Goal: Task Accomplishment & Management: Manage account settings

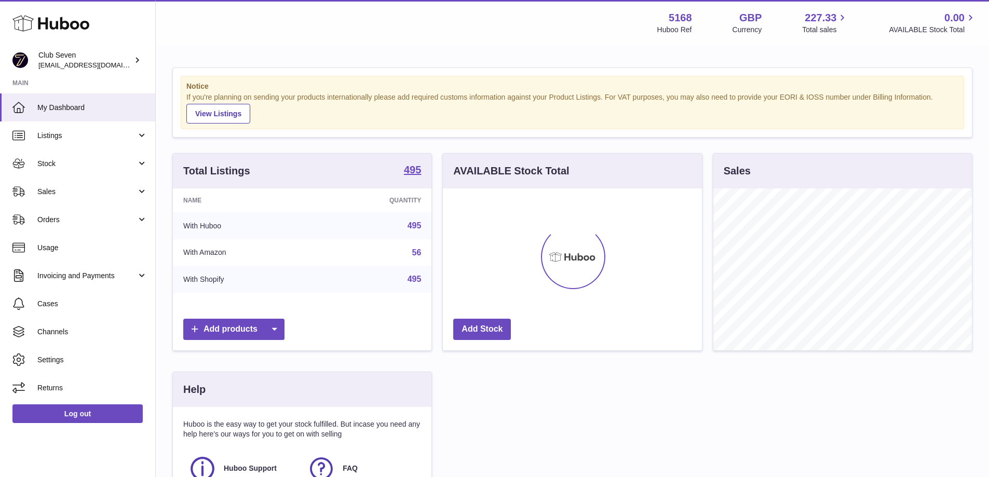
scroll to position [162, 259]
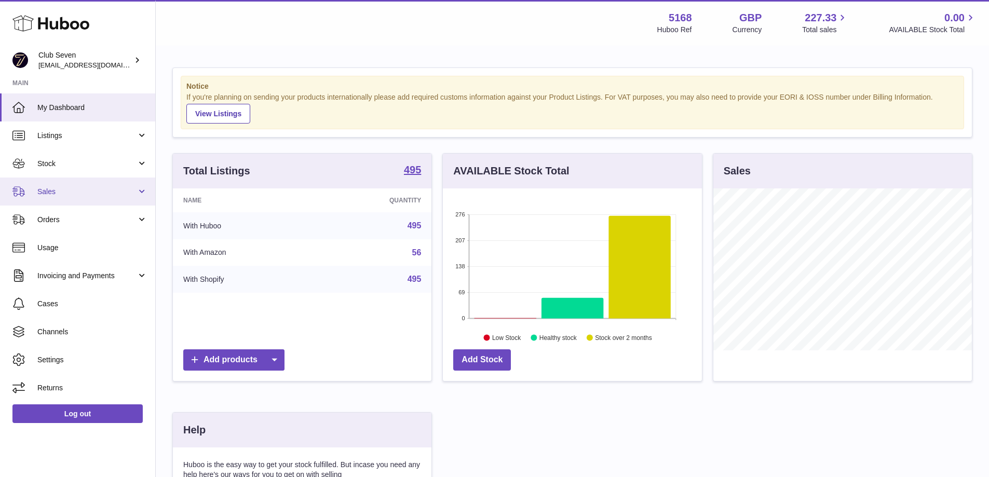
click at [67, 192] on span "Sales" at bounding box center [86, 192] width 99 height 10
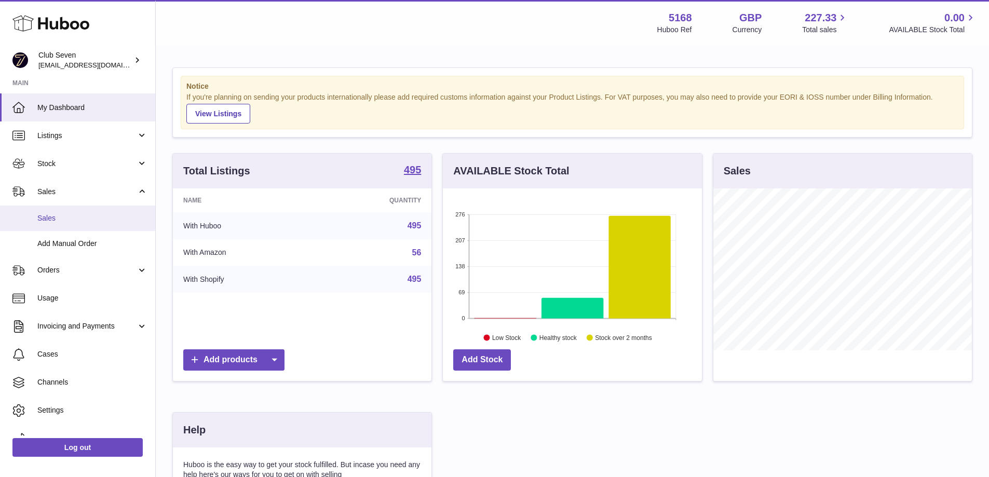
click at [63, 220] on span "Sales" at bounding box center [92, 218] width 110 height 10
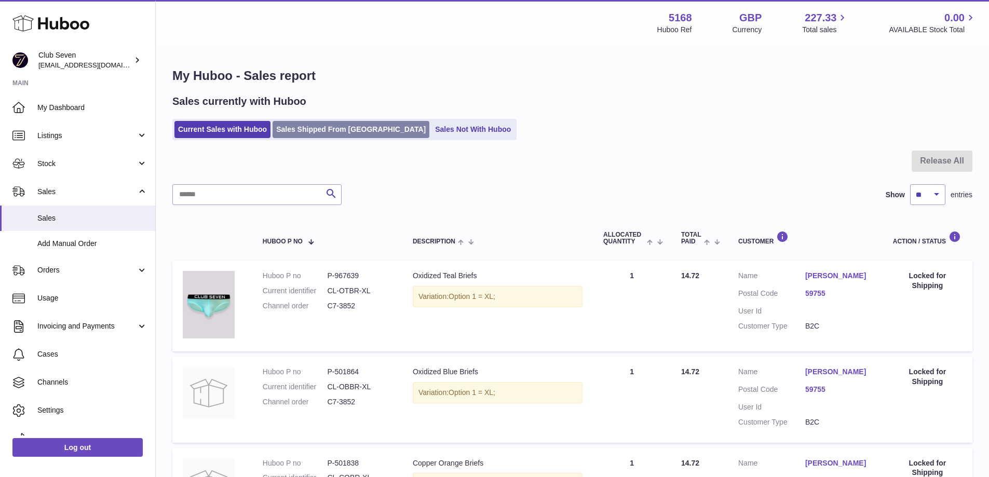
click at [344, 132] on link "Sales Shipped From [GEOGRAPHIC_DATA]" at bounding box center [350, 129] width 157 height 17
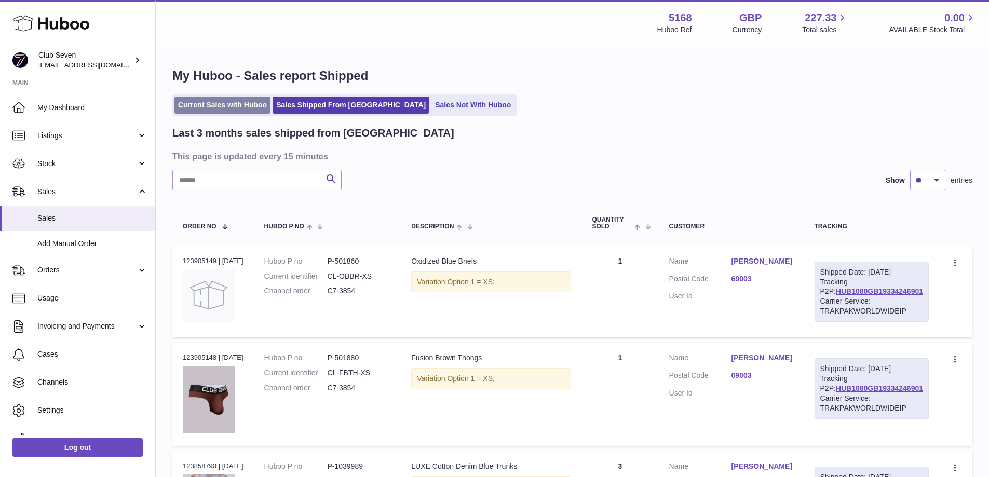
click at [239, 105] on link "Current Sales with Huboo" at bounding box center [222, 105] width 96 height 17
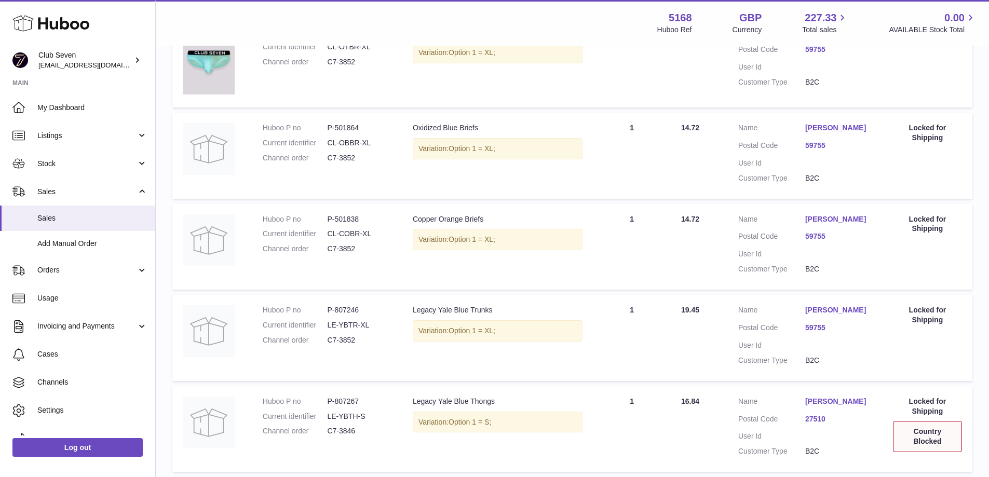
scroll to position [236, 0]
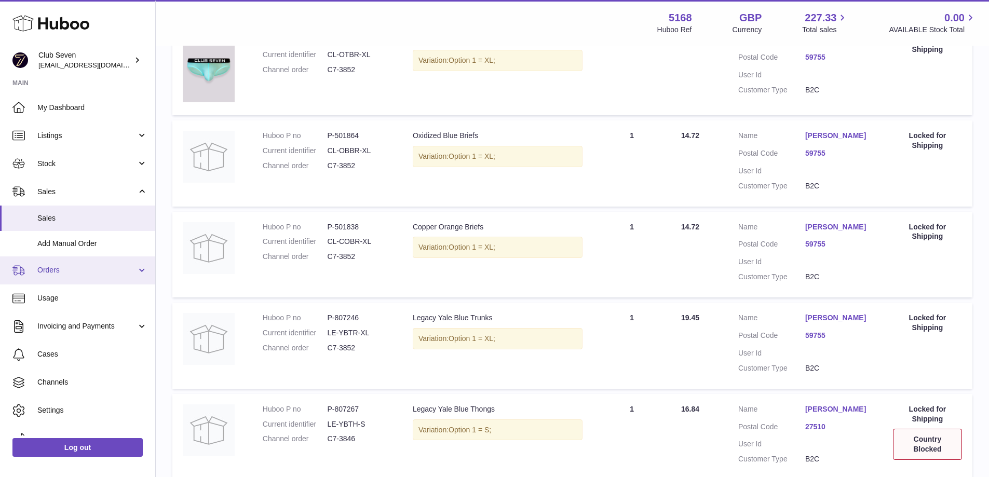
click at [74, 271] on span "Orders" at bounding box center [86, 270] width 99 height 10
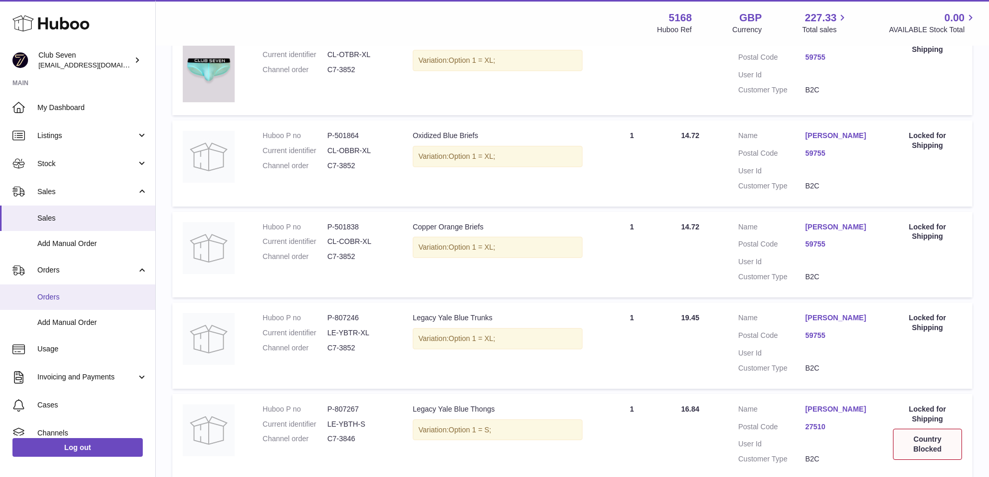
click at [68, 293] on span "Orders" at bounding box center [92, 297] width 110 height 10
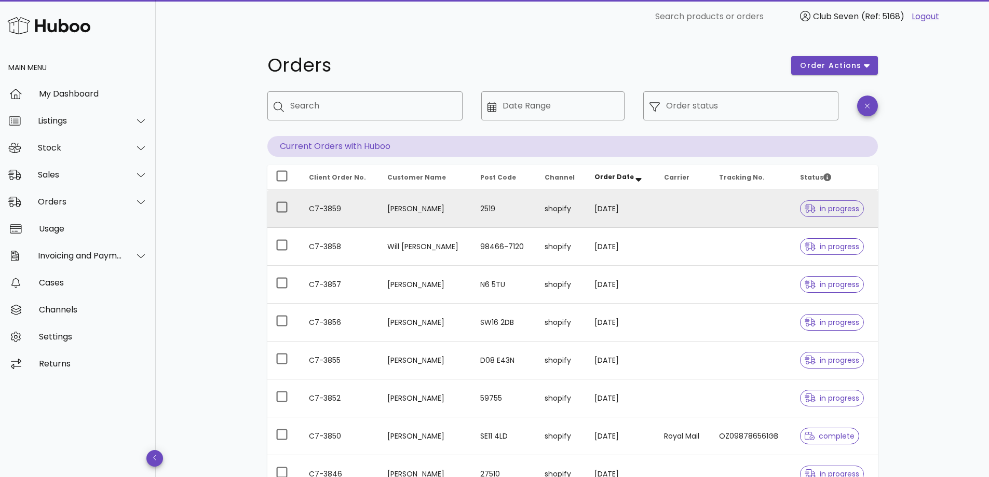
click at [812, 208] on div at bounding box center [812, 208] width 16 height 10
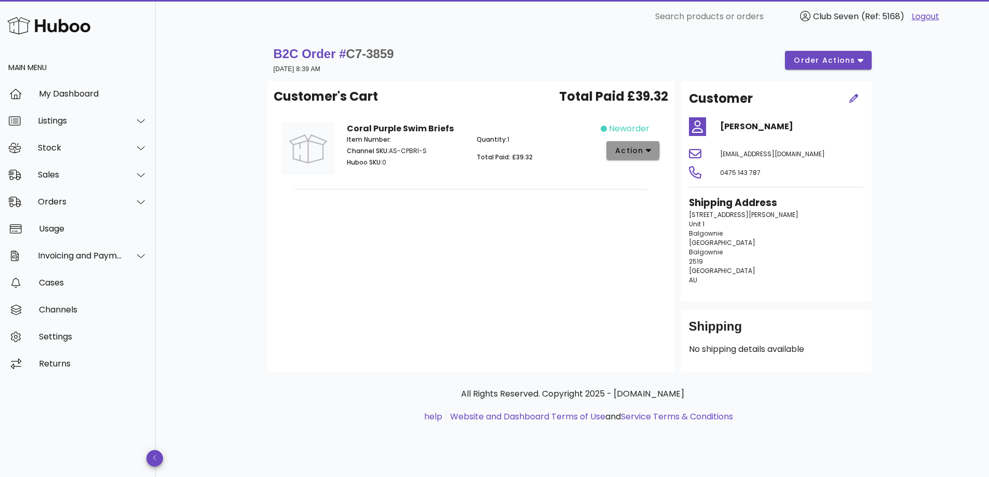
click at [642, 154] on span "action" at bounding box center [628, 150] width 29 height 11
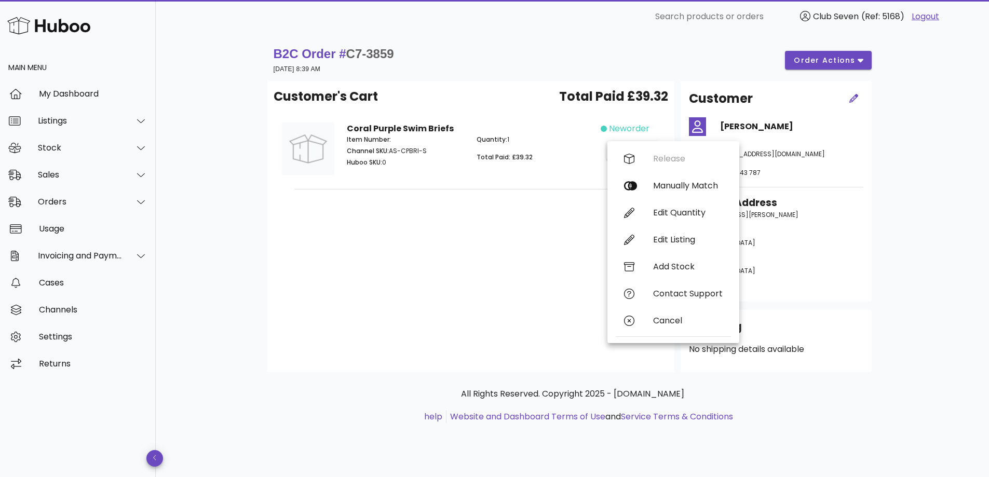
click at [547, 290] on div "Customer's Cart Total Paid £39.32 Coral Purple Swim Briefs Item Number: Channel…" at bounding box center [470, 226] width 407 height 291
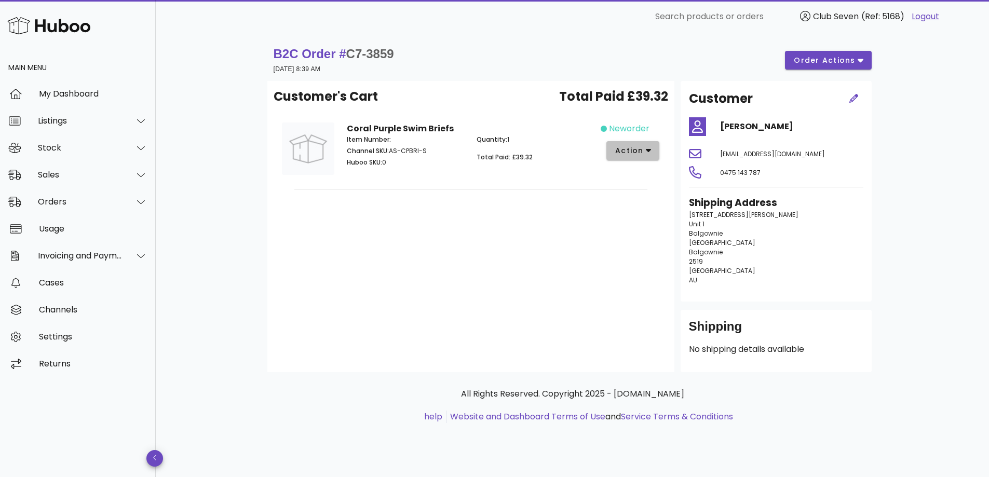
click at [629, 153] on span "action" at bounding box center [628, 150] width 29 height 11
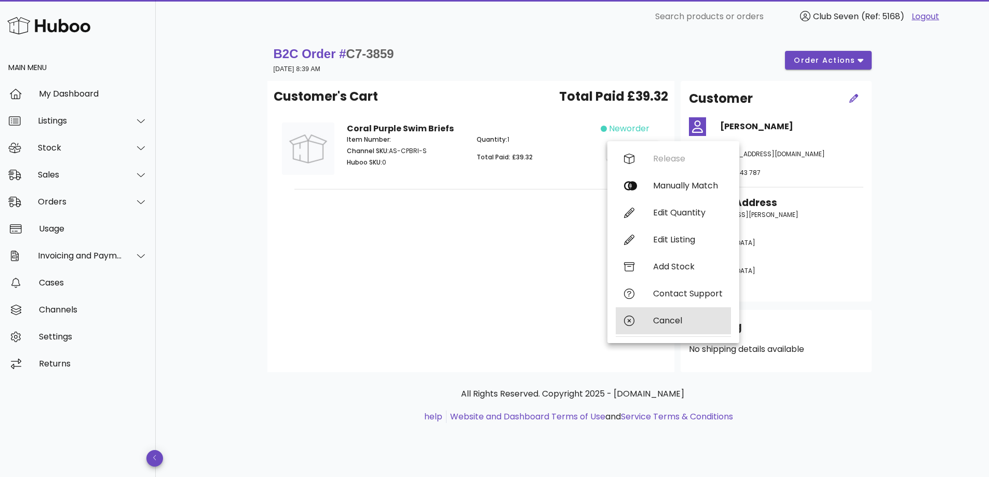
click at [664, 320] on div "Cancel" at bounding box center [688, 321] width 70 height 10
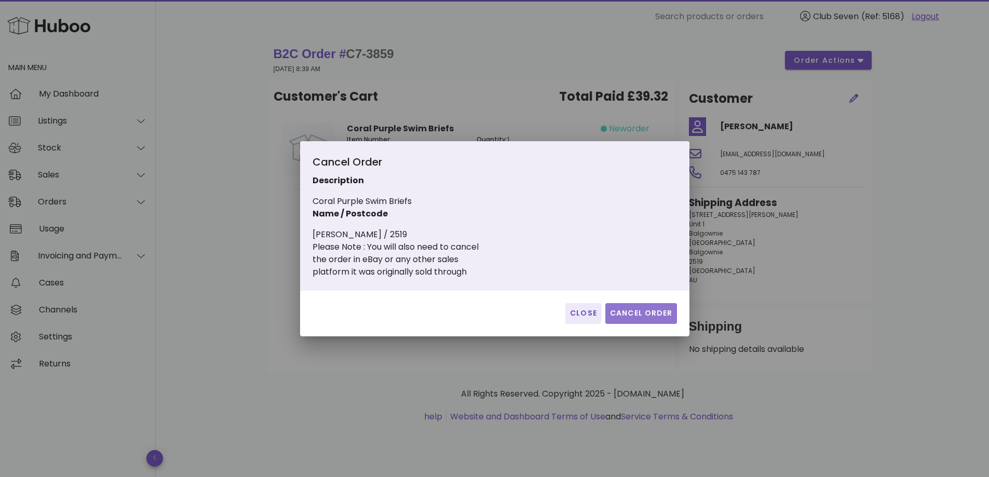
click at [641, 317] on span "Cancel Order" at bounding box center [640, 313] width 63 height 11
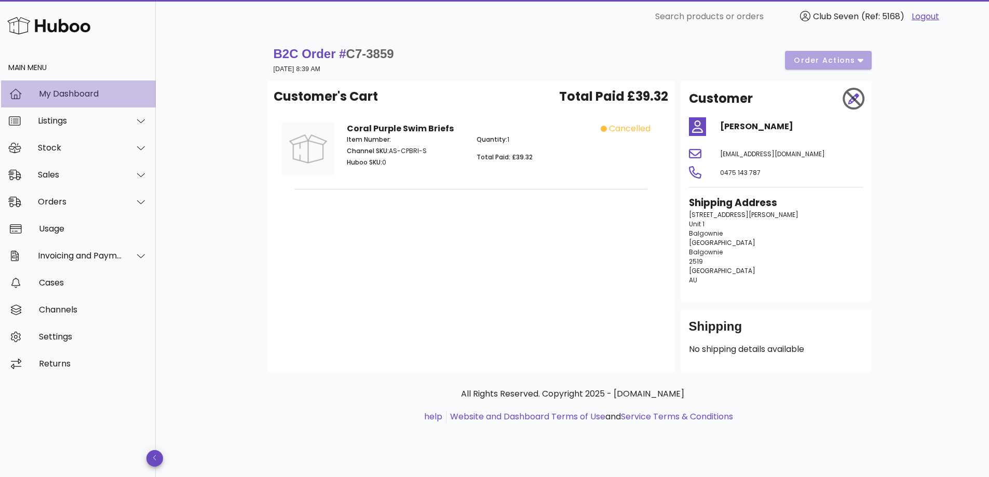
click at [79, 89] on div "My Dashboard" at bounding box center [93, 94] width 108 height 10
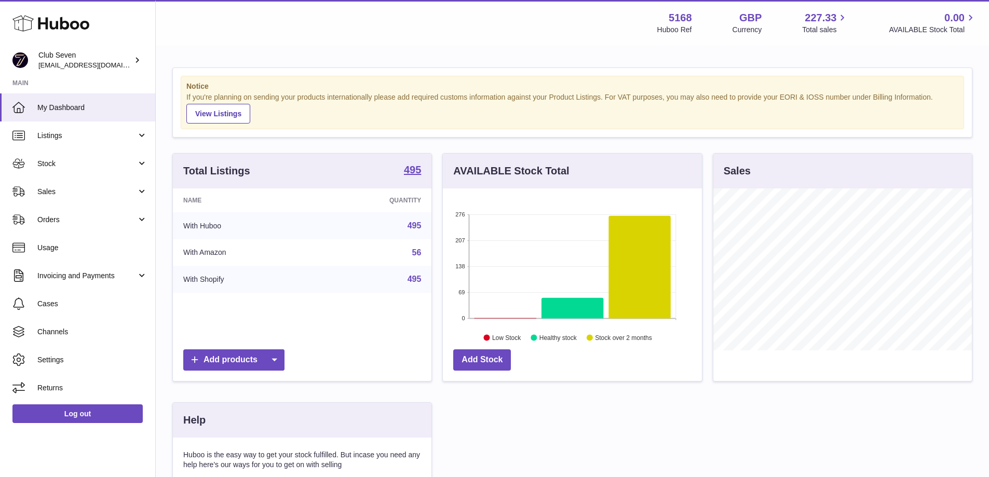
scroll to position [162, 259]
